Goal: Find specific page/section: Find specific page/section

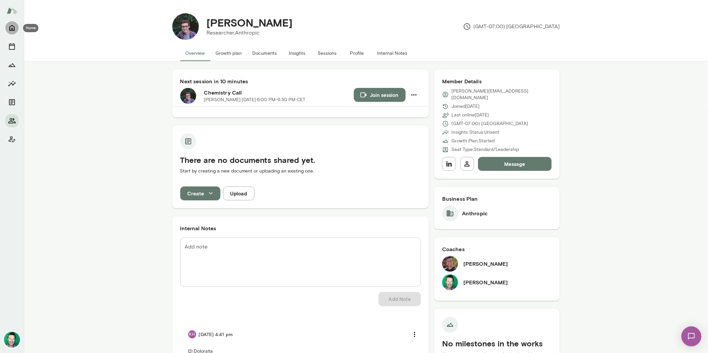
click at [14, 29] on icon "Home" at bounding box center [12, 28] width 8 height 8
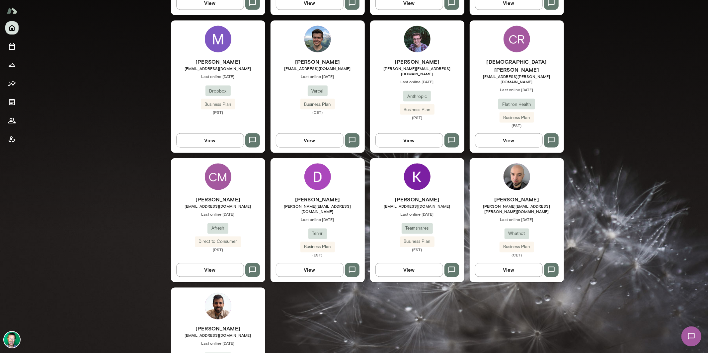
scroll to position [839, 0]
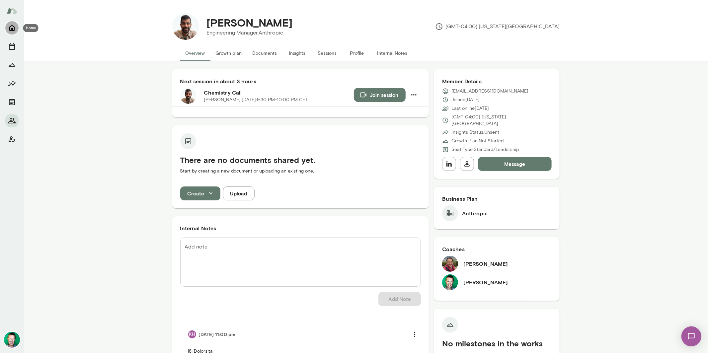
click at [12, 27] on icon "Home" at bounding box center [12, 28] width 8 height 8
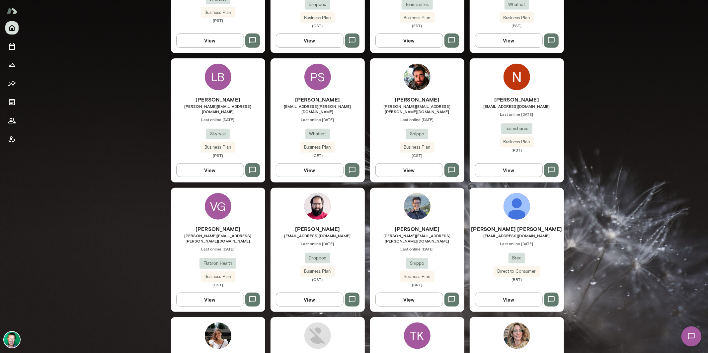
scroll to position [854, 0]
